Goal: Transaction & Acquisition: Register for event/course

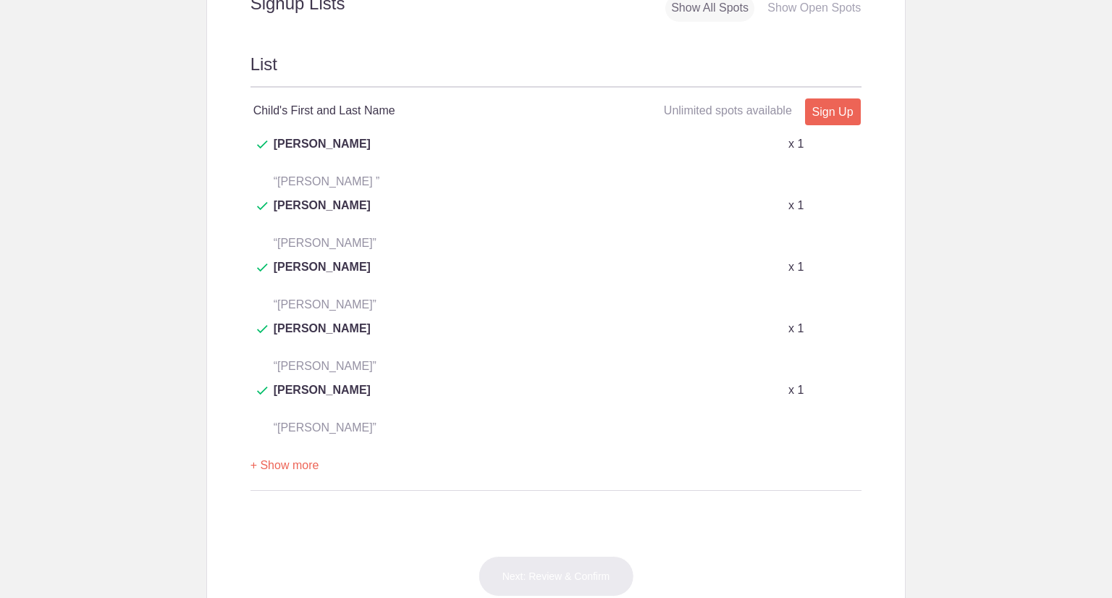
scroll to position [757, 0]
click at [837, 104] on link "Sign Up" at bounding box center [833, 110] width 56 height 27
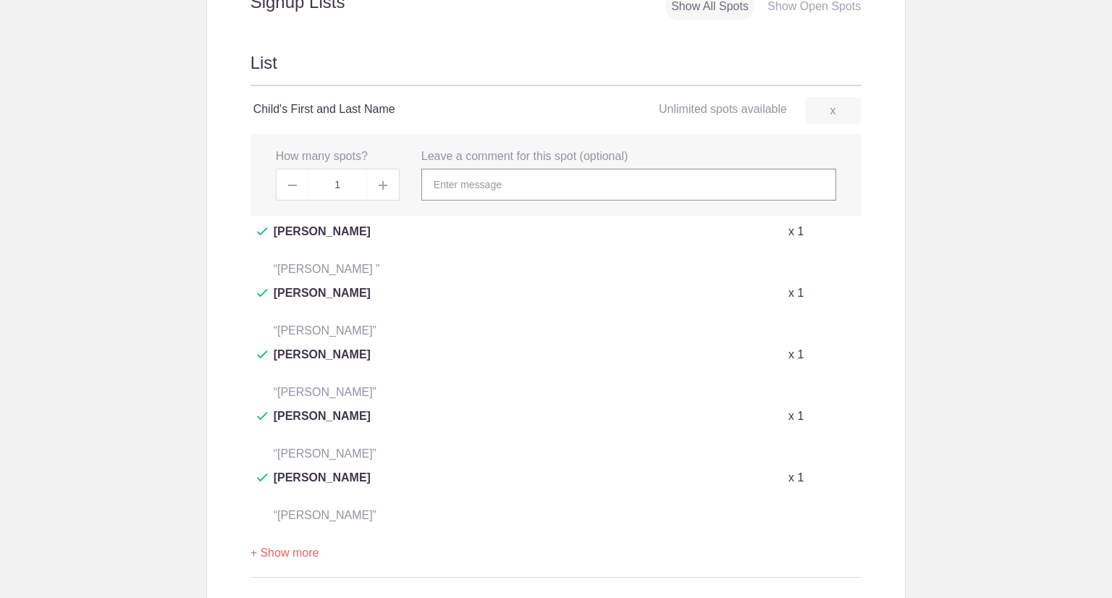
click at [500, 189] on input "text" at bounding box center [628, 185] width 415 height 32
click at [379, 181] on img at bounding box center [383, 185] width 9 height 9
type input "2"
click at [457, 185] on input "text" at bounding box center [628, 185] width 415 height 32
click at [291, 531] on button "+ Show more" at bounding box center [284, 554] width 69 height 46
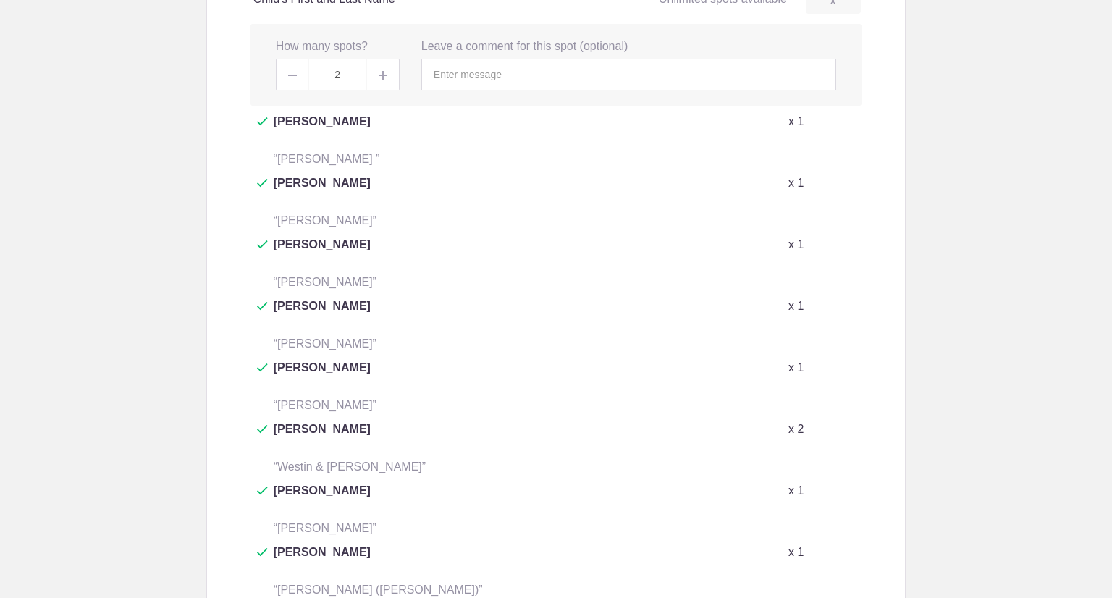
scroll to position [866, 0]
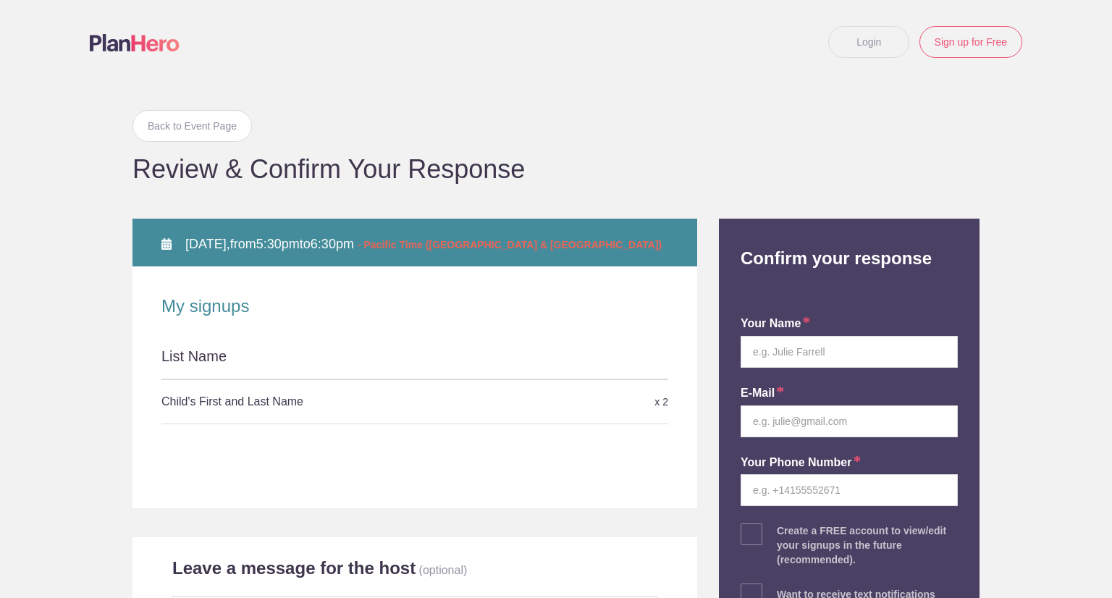
click at [295, 379] on div at bounding box center [414, 379] width 507 height 1
click at [231, 368] on div "List Name" at bounding box center [414, 362] width 507 height 33
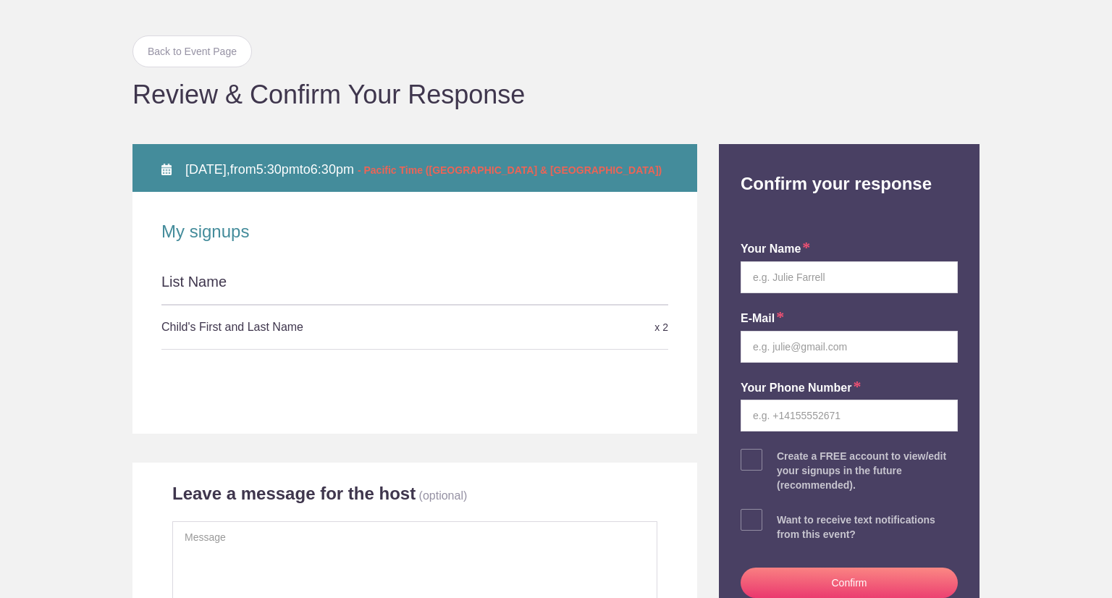
scroll to position [59, 0]
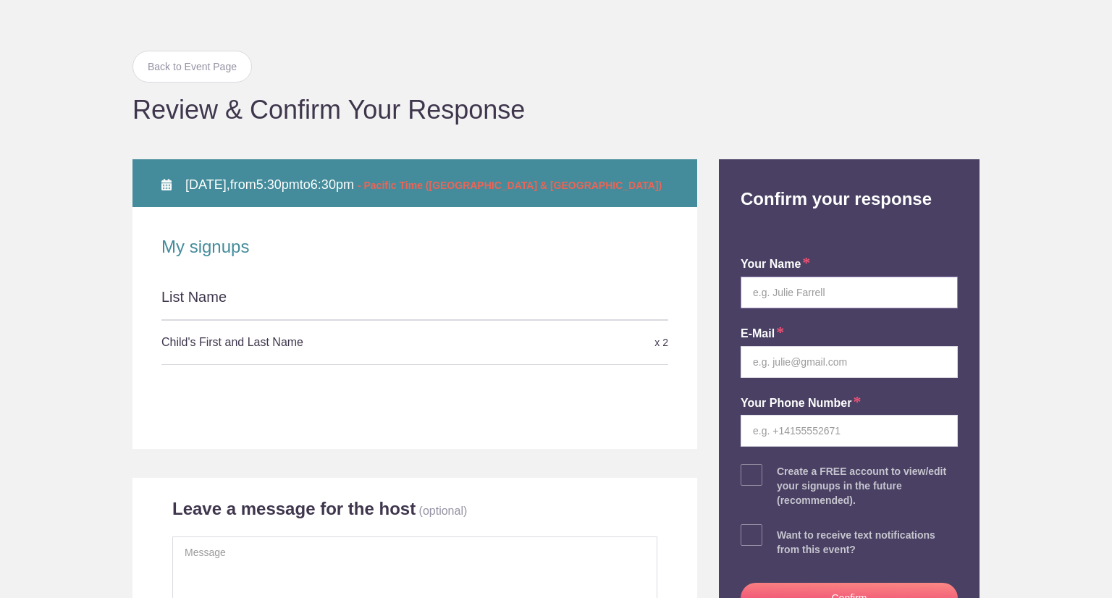
click at [789, 294] on input "text" at bounding box center [848, 292] width 217 height 32
type input "Natalie Mallett"
type input "nataliemallett@mymommymingle.com"
type input "9282422016"
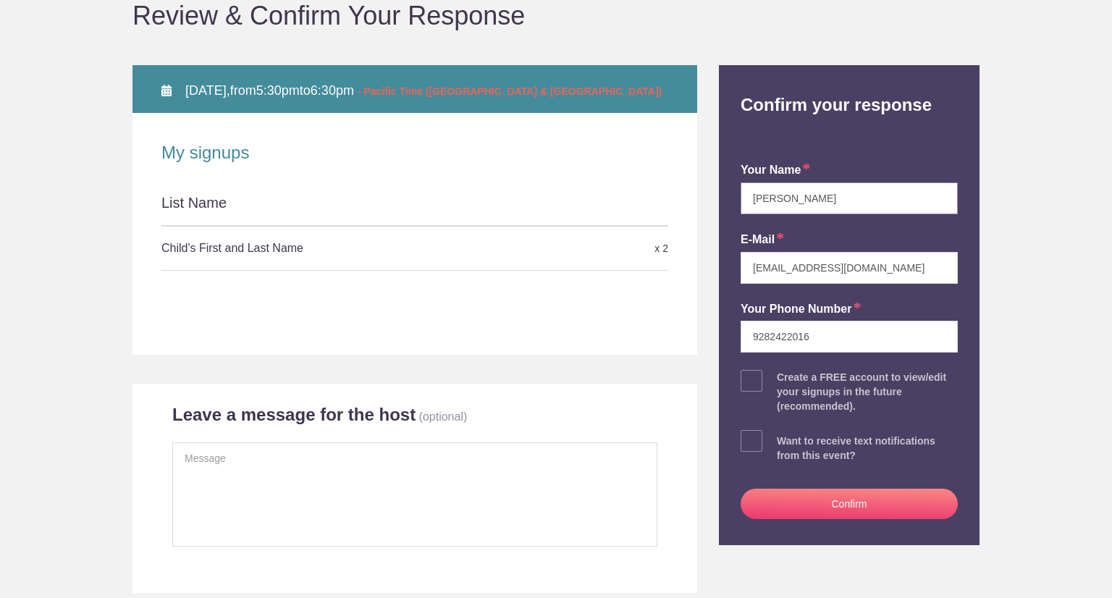
scroll to position [0, 0]
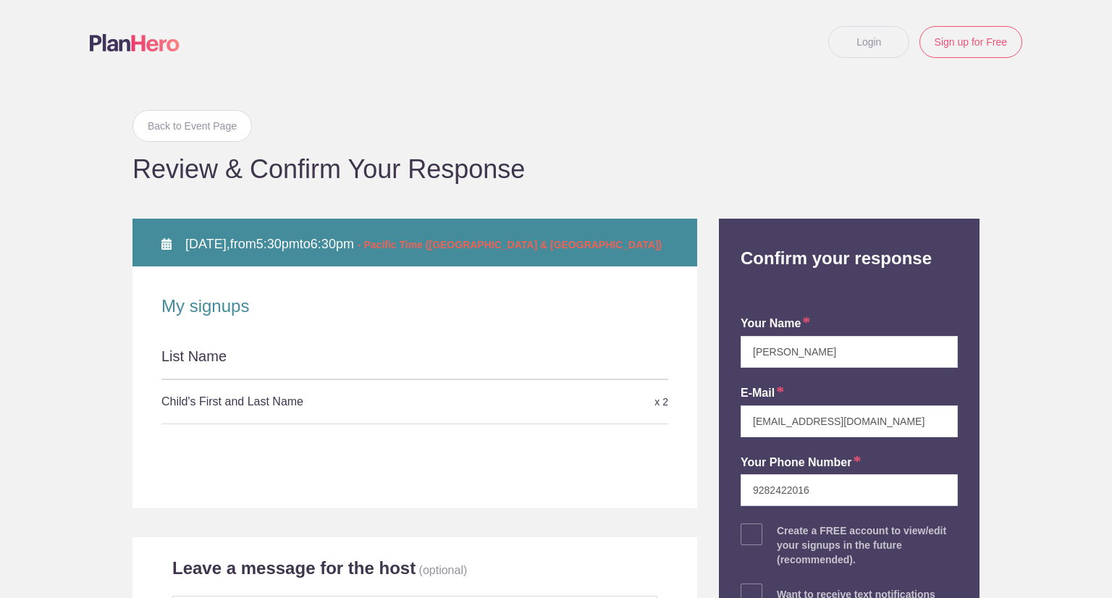
click at [443, 361] on div "List Name" at bounding box center [414, 362] width 507 height 33
click at [185, 142] on div "Back to Event Page Back to Event Page Review & Confirm Your Response" at bounding box center [555, 146] width 847 height 72
click at [182, 130] on link "Back to Event Page" at bounding box center [191, 126] width 119 height 32
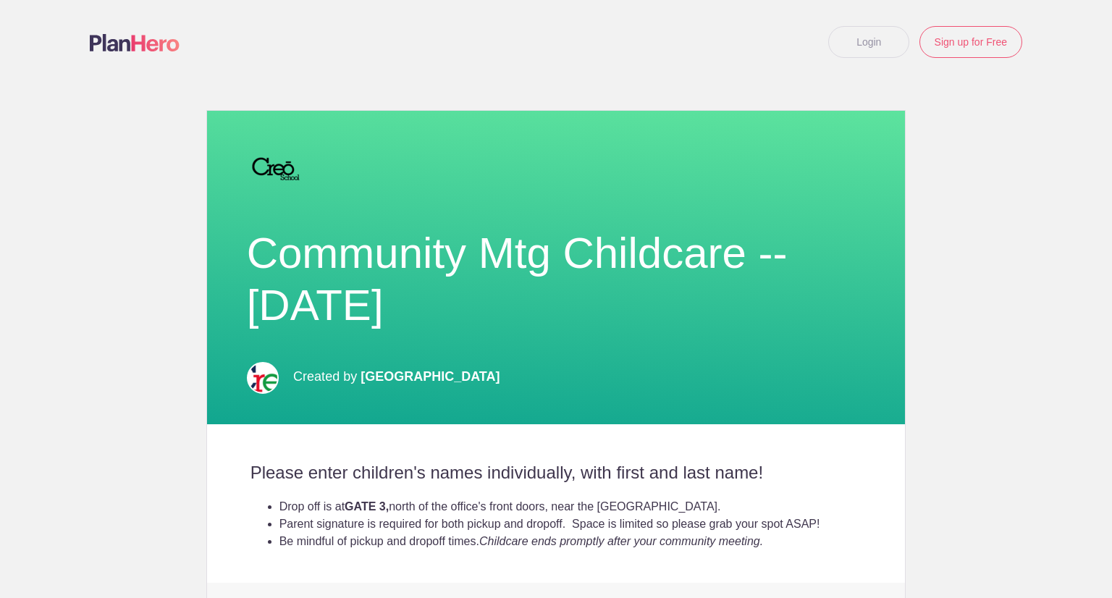
click at [866, 43] on link "Login" at bounding box center [868, 42] width 81 height 32
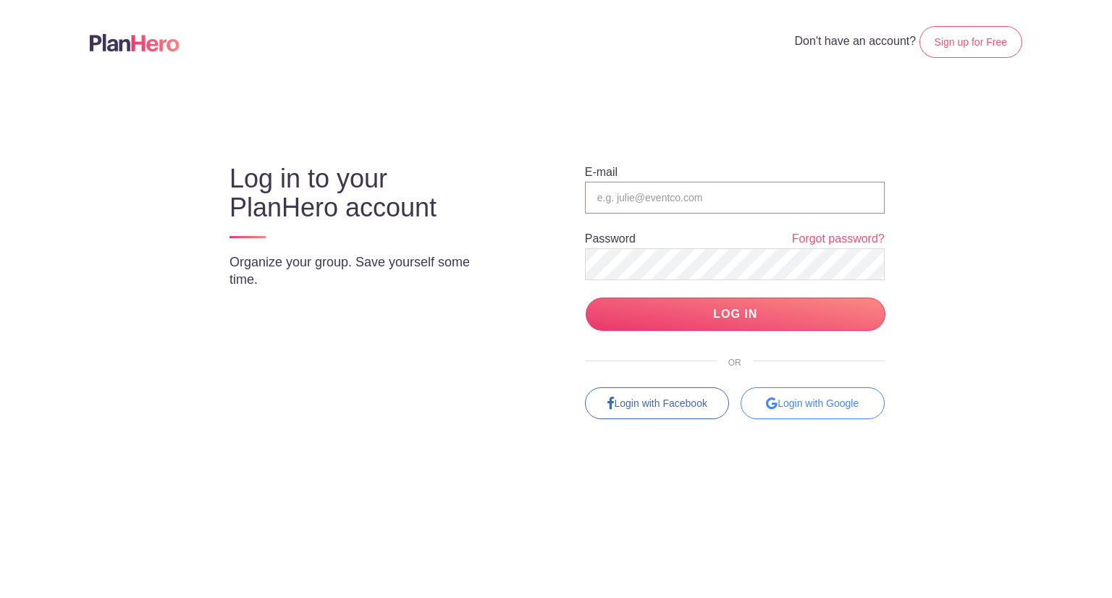
click at [698, 193] on input "email" at bounding box center [735, 198] width 300 height 32
type input "[EMAIL_ADDRESS][DOMAIN_NAME]"
click at [948, 41] on link "Sign up for Free" at bounding box center [970, 42] width 103 height 32
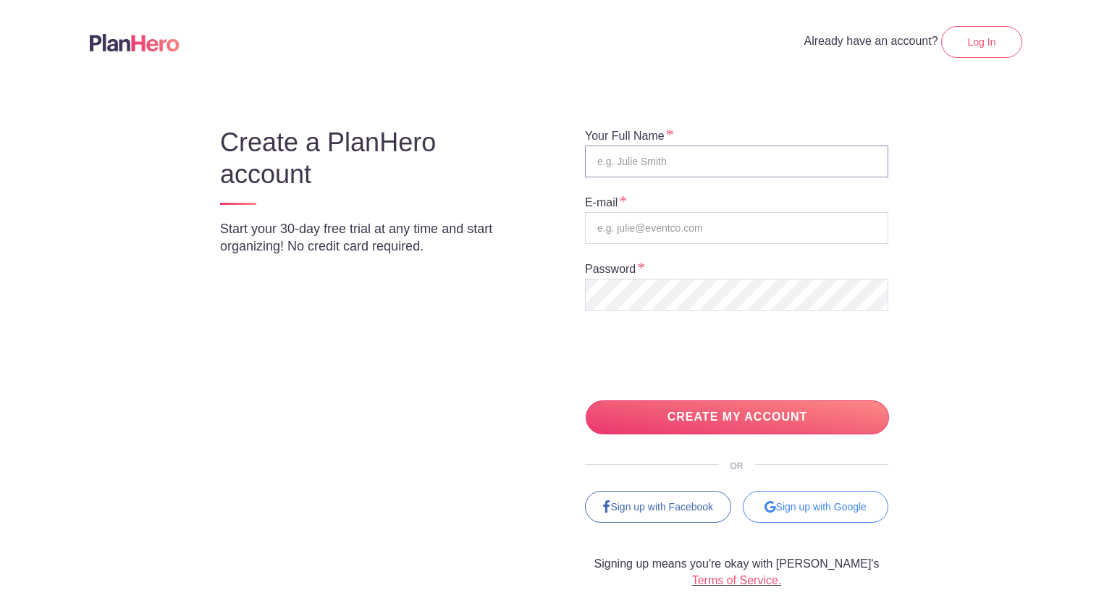
click at [630, 160] on input "text" at bounding box center [736, 161] width 303 height 32
type input "Natalie Mallett"
click at [701, 228] on input "nataliemallett@mymommymingle.com" at bounding box center [736, 228] width 303 height 32
type input "[EMAIL_ADDRESS][DOMAIN_NAME]"
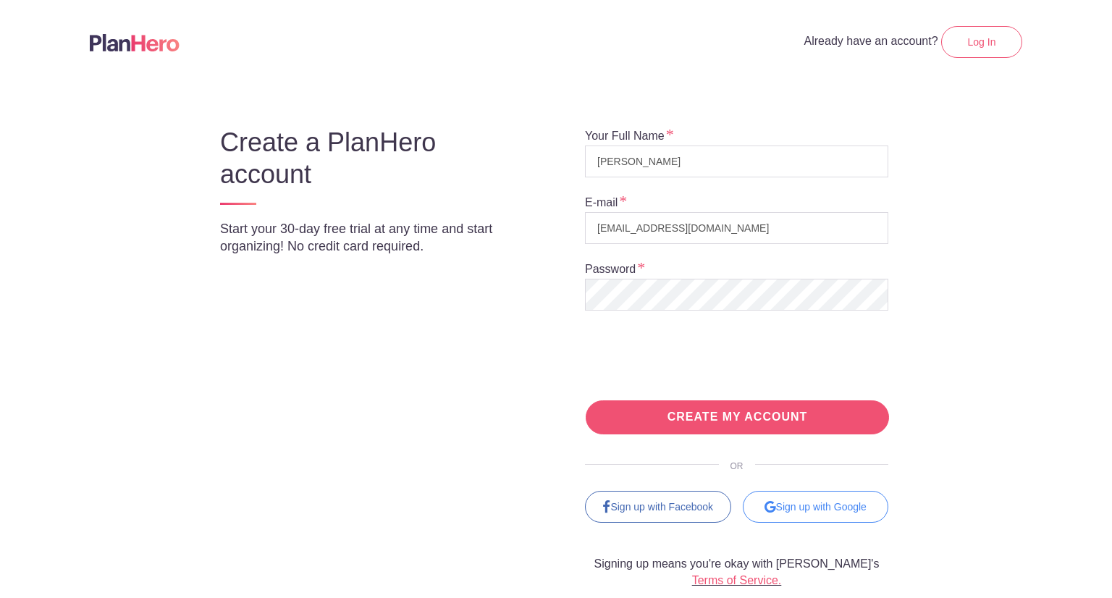
click at [721, 415] on input "CREATE MY ACCOUNT" at bounding box center [737, 417] width 303 height 34
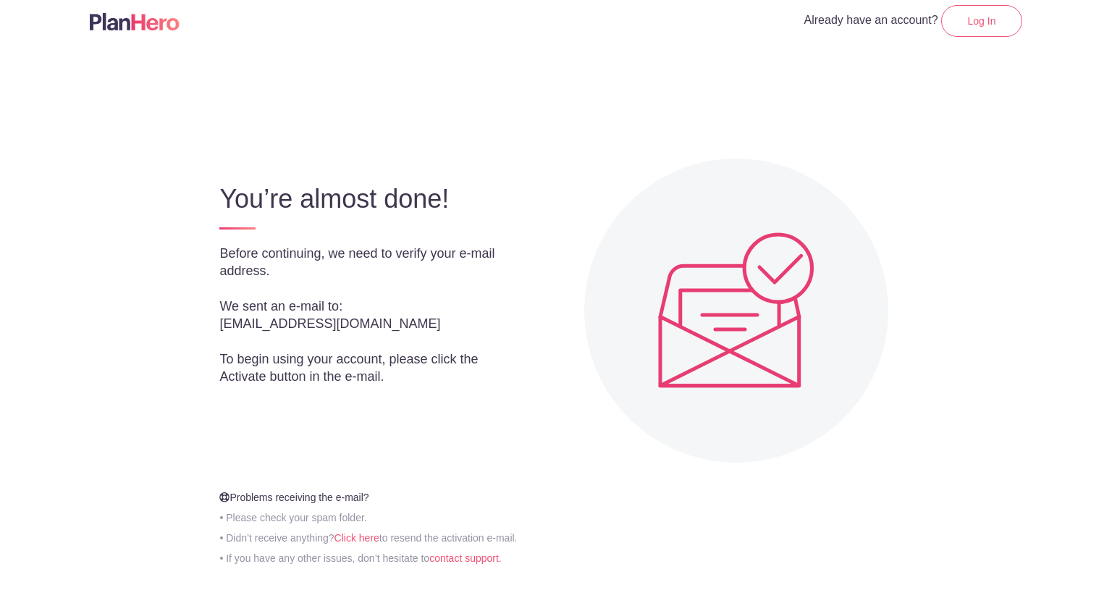
scroll to position [60, 0]
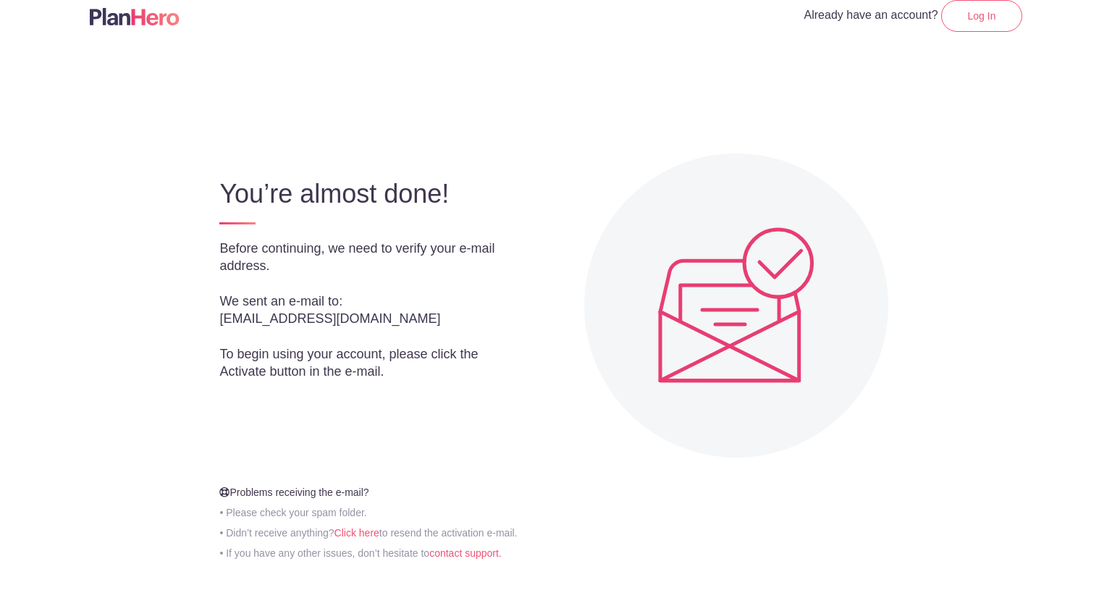
click at [531, 302] on div at bounding box center [727, 305] width 394 height 304
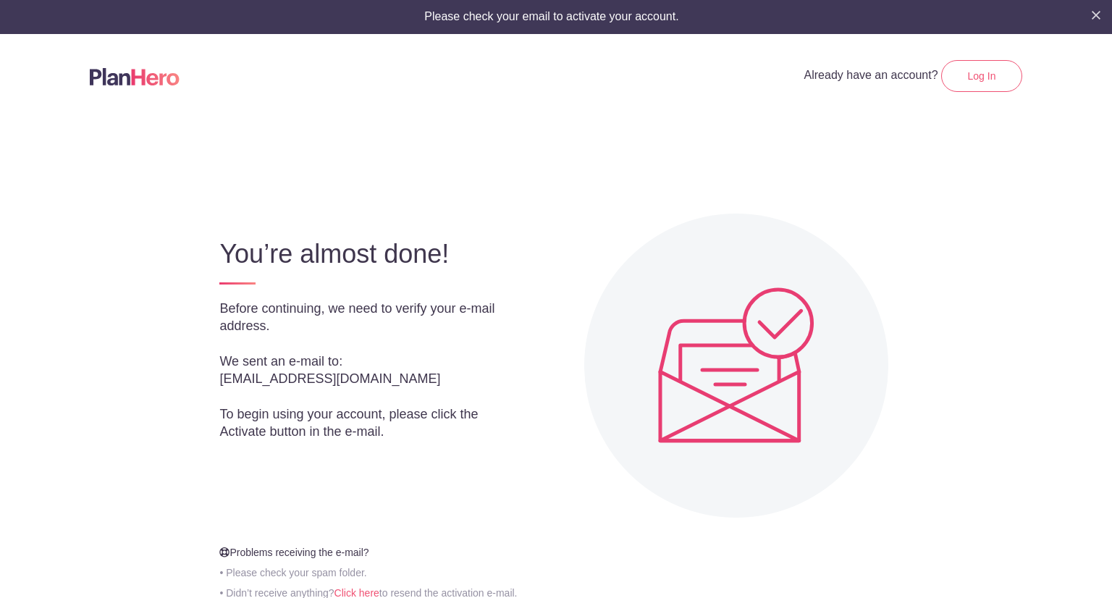
click at [892, 134] on div at bounding box center [556, 166] width 840 height 96
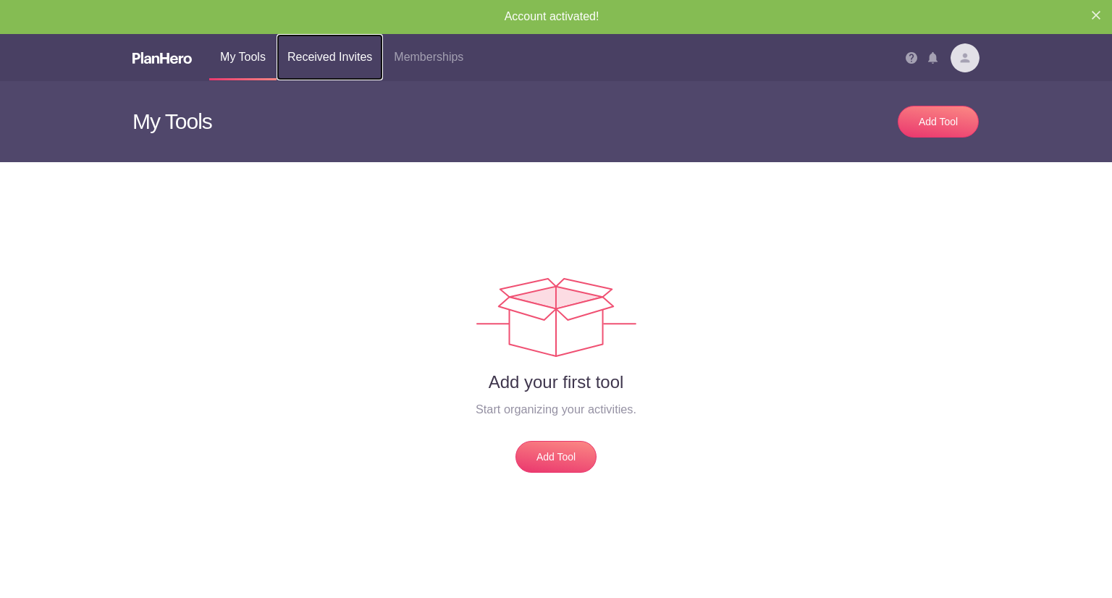
click at [320, 50] on link "Received Invites" at bounding box center [329, 57] width 106 height 46
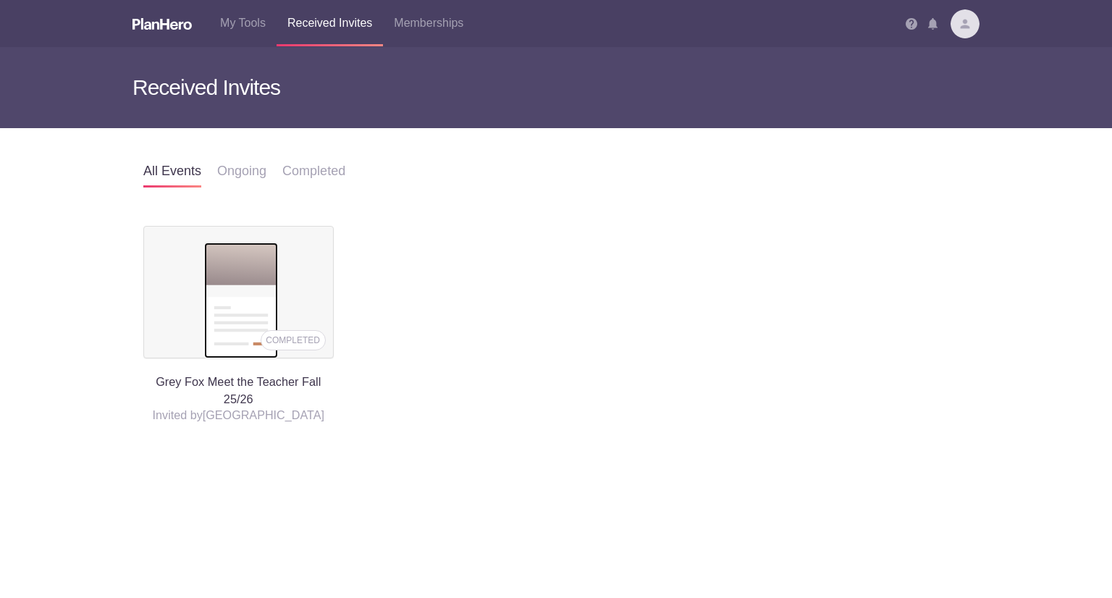
click at [235, 281] on img at bounding box center [241, 300] width 74 height 116
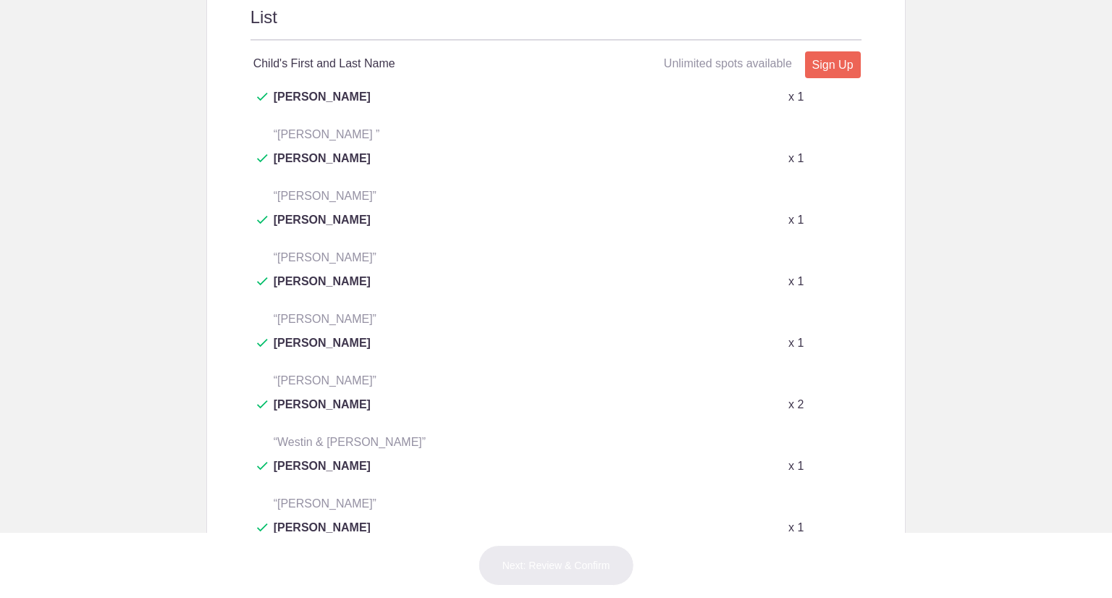
scroll to position [831, 0]
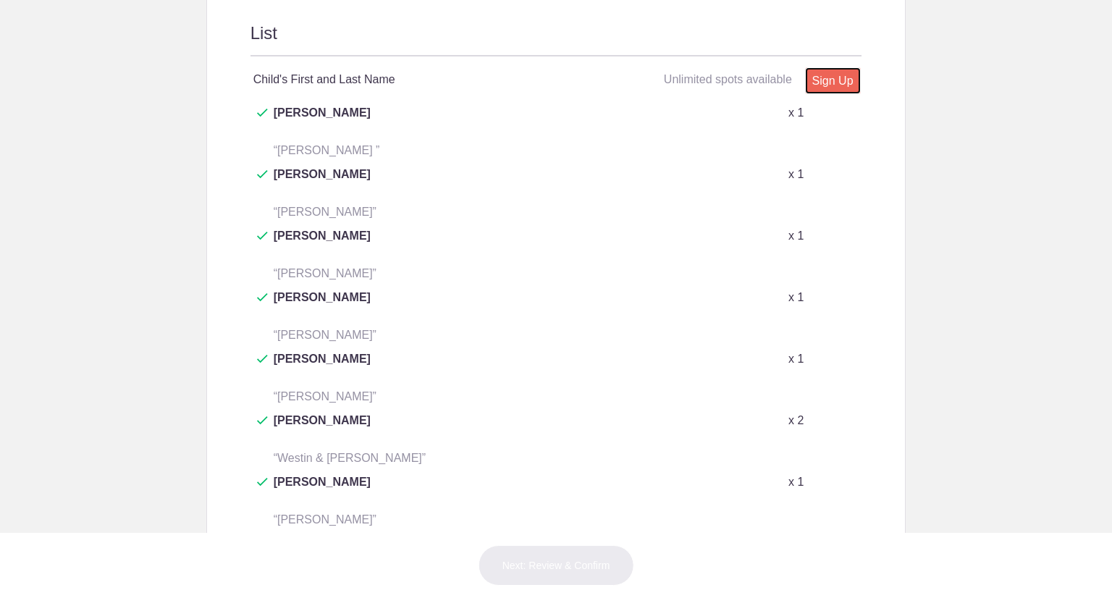
click at [829, 75] on link "Sign Up" at bounding box center [833, 80] width 56 height 27
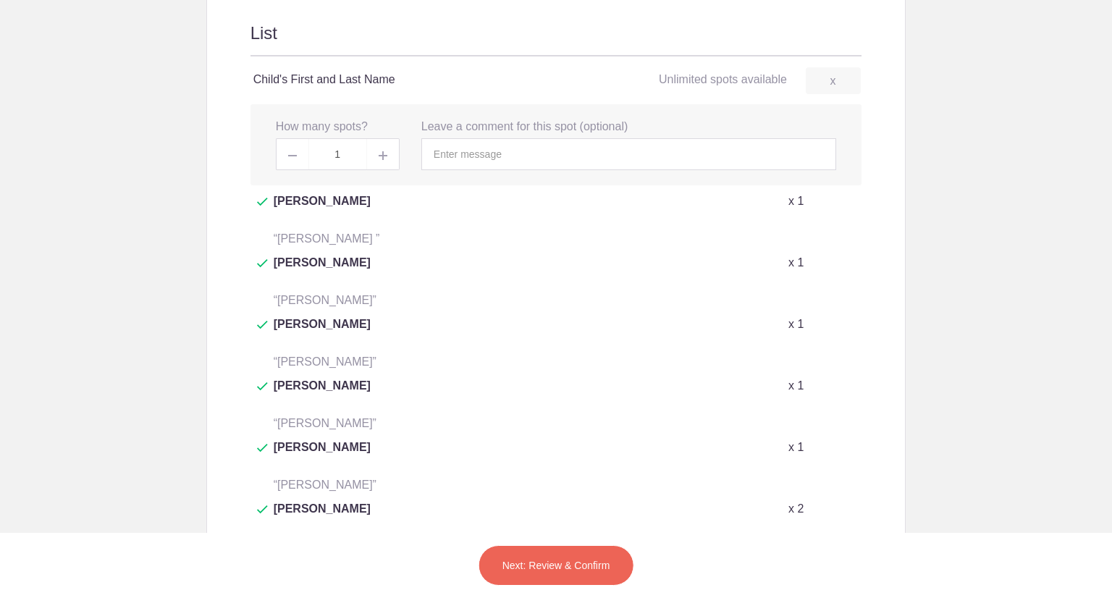
click at [386, 158] on span at bounding box center [383, 154] width 33 height 32
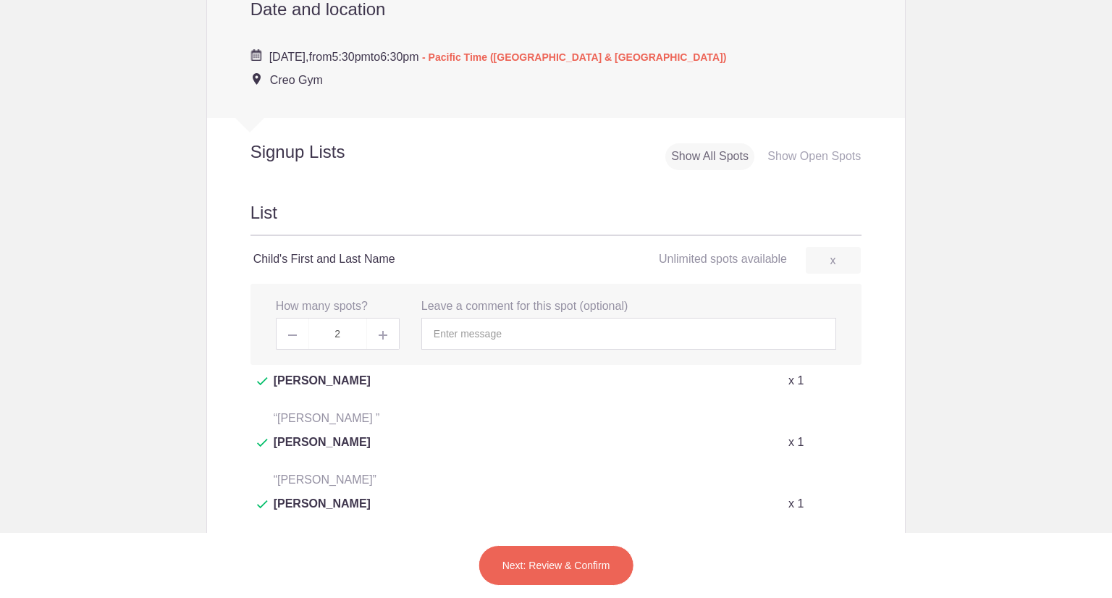
scroll to position [653, 0]
click at [292, 329] on span at bounding box center [292, 332] width 33 height 32
type input "0"
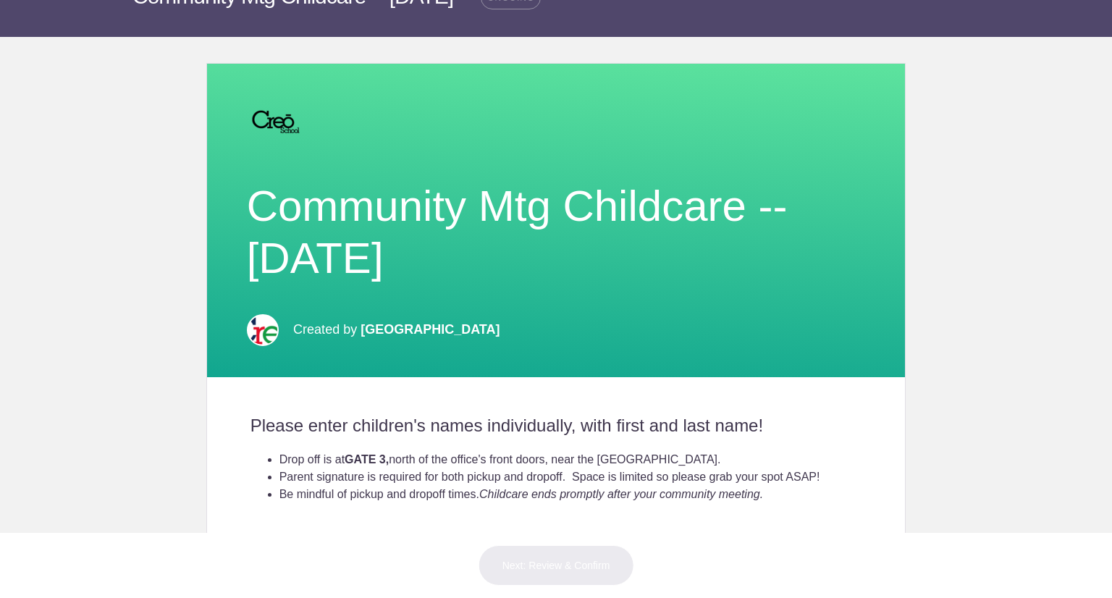
scroll to position [0, 0]
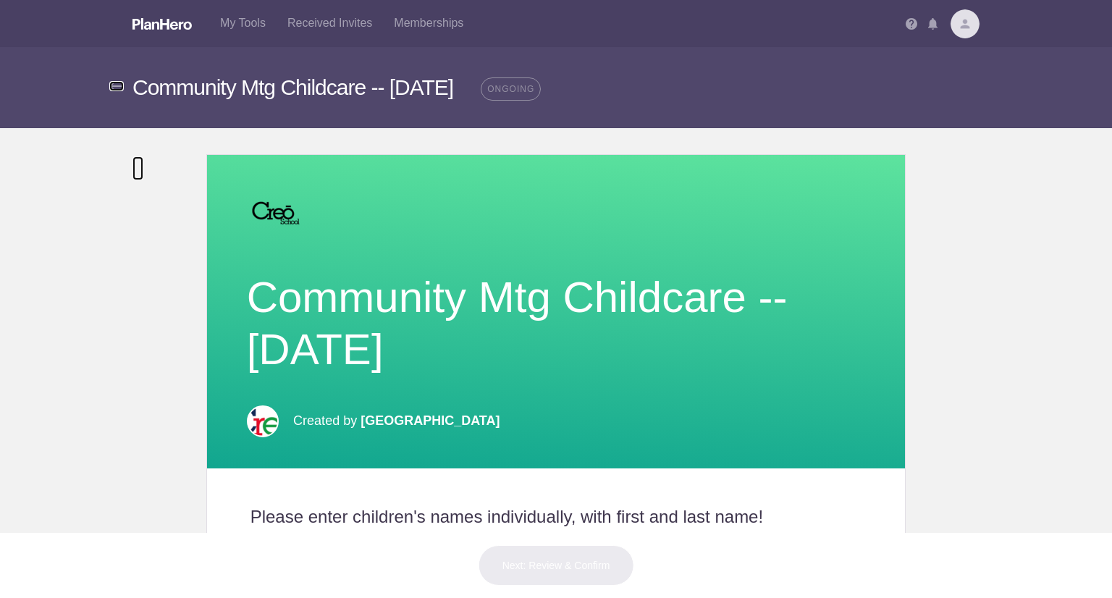
click at [114, 85] on img at bounding box center [116, 86] width 14 height 10
